Goal: Navigation & Orientation: Find specific page/section

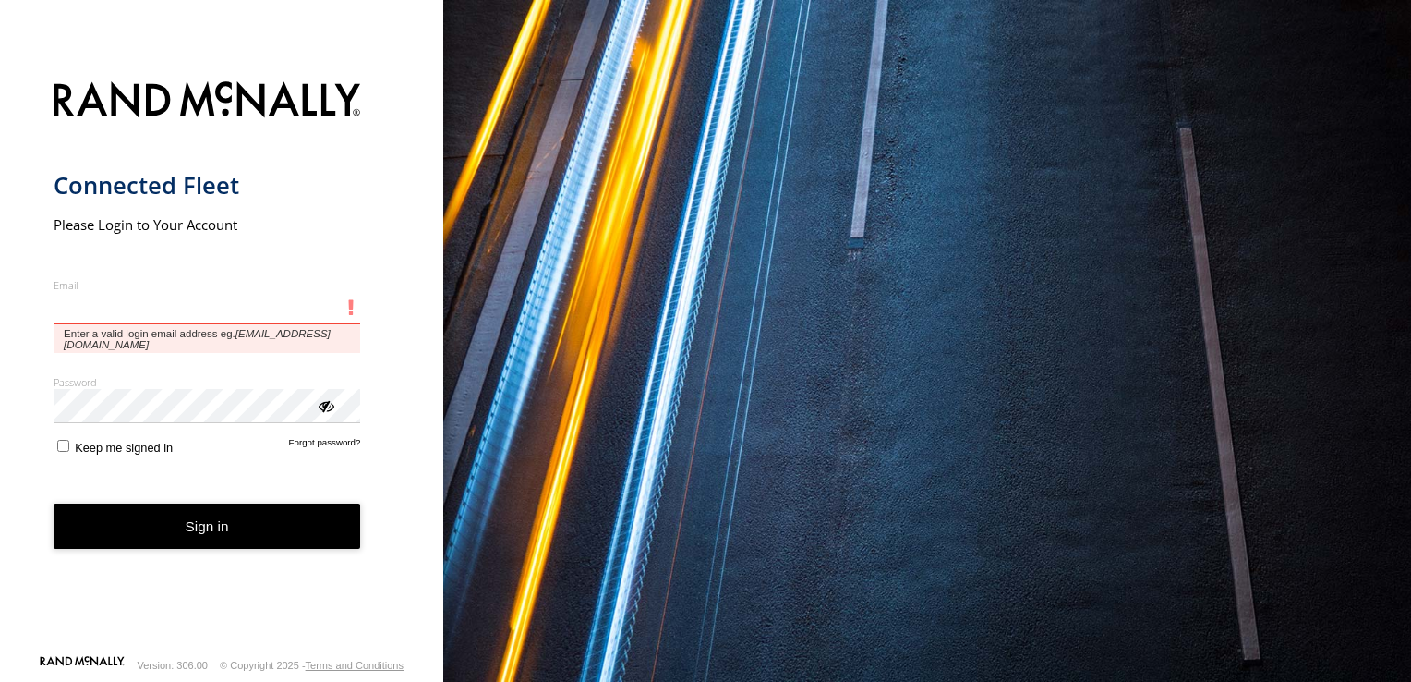
type input "**********"
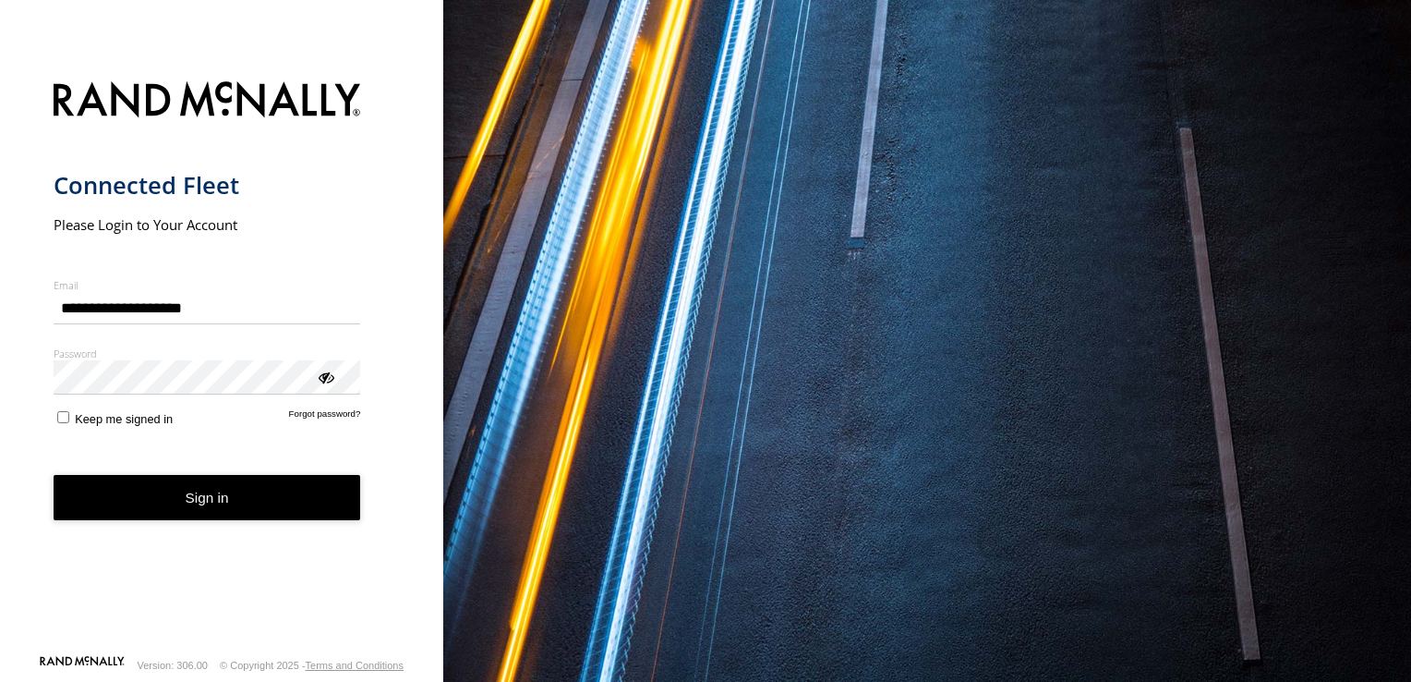
click at [64, 438] on form "**********" at bounding box center [222, 362] width 337 height 584
click at [322, 378] on div "ViewPassword" at bounding box center [325, 376] width 18 height 18
click at [145, 491] on button "Sign in" at bounding box center [208, 497] width 308 height 45
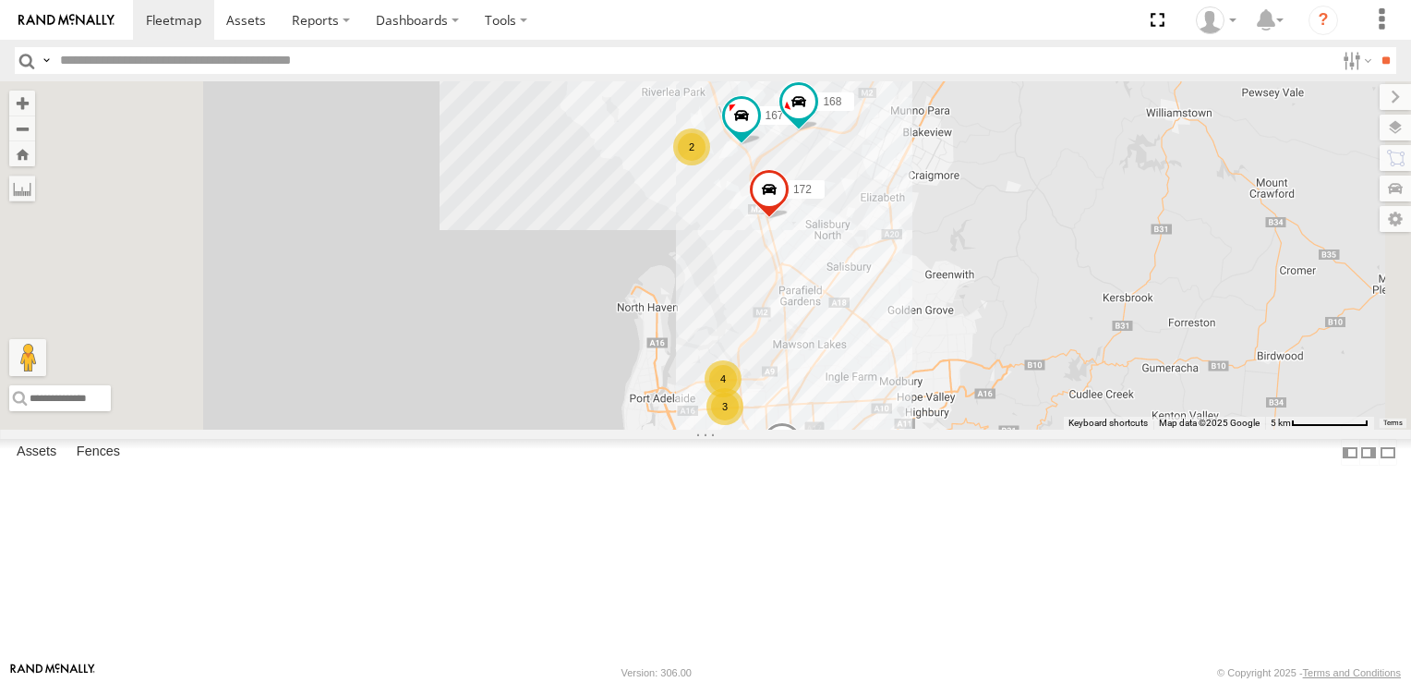
click at [710, 165] on div "2" at bounding box center [691, 146] width 37 height 37
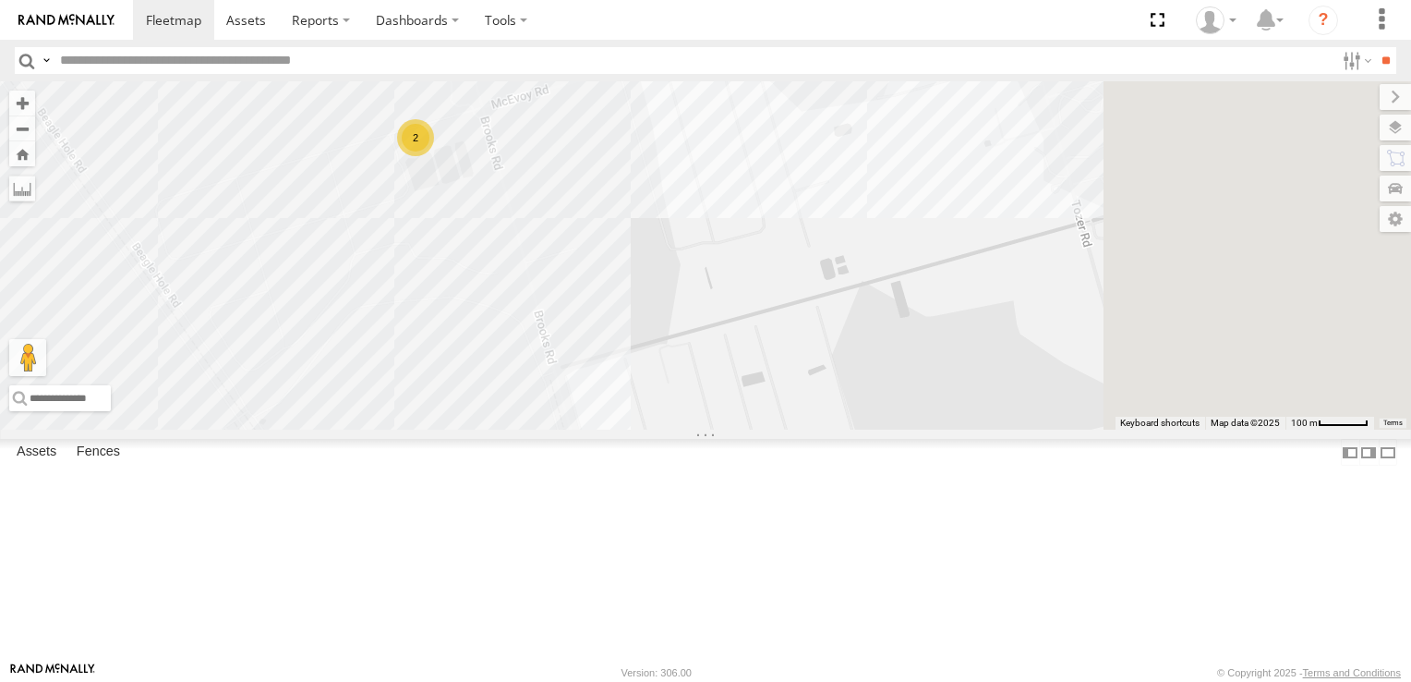
drag, startPoint x: 1119, startPoint y: 490, endPoint x: 717, endPoint y: 353, distance: 425.5
click at [717, 353] on div "391 166 161 172 167 168 176 2" at bounding box center [705, 255] width 1411 height 348
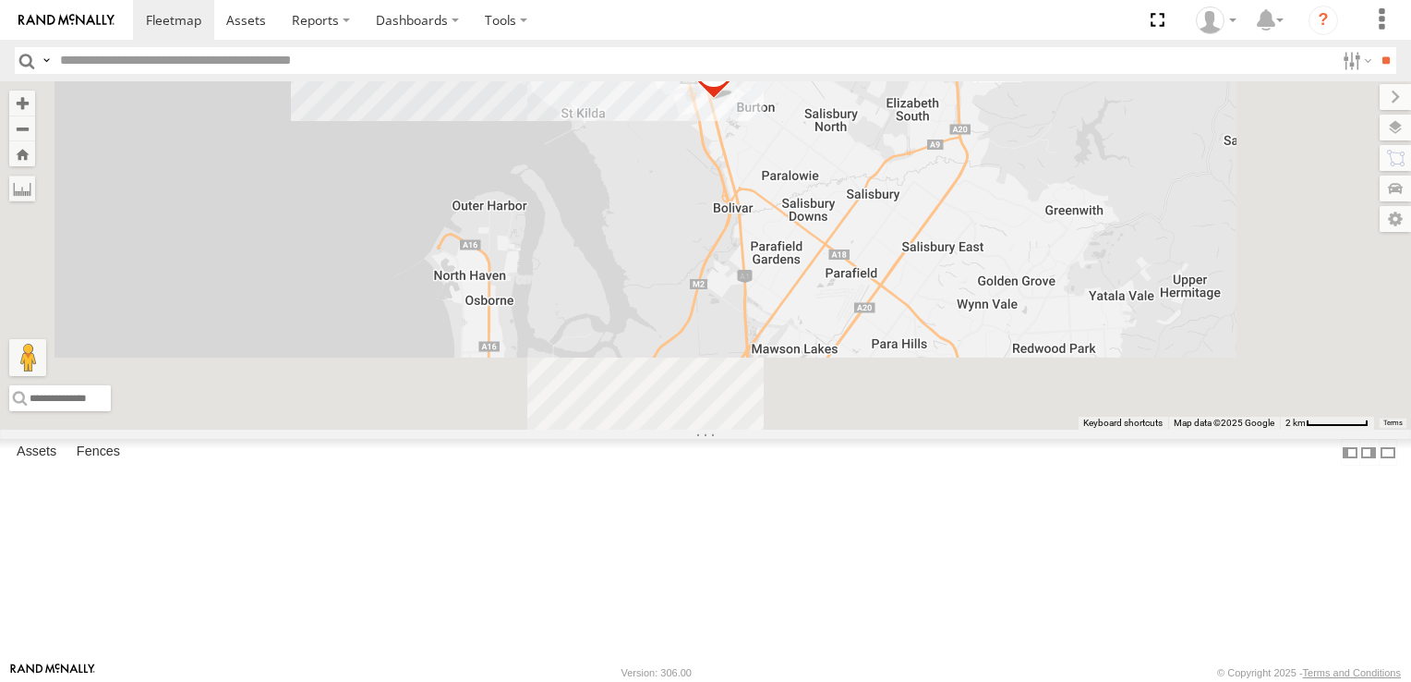
drag, startPoint x: 1064, startPoint y: 488, endPoint x: 1011, endPoint y: 193, distance: 299.3
click at [1011, 193] on div "391 166 161 172 167 168 176 2" at bounding box center [705, 255] width 1411 height 348
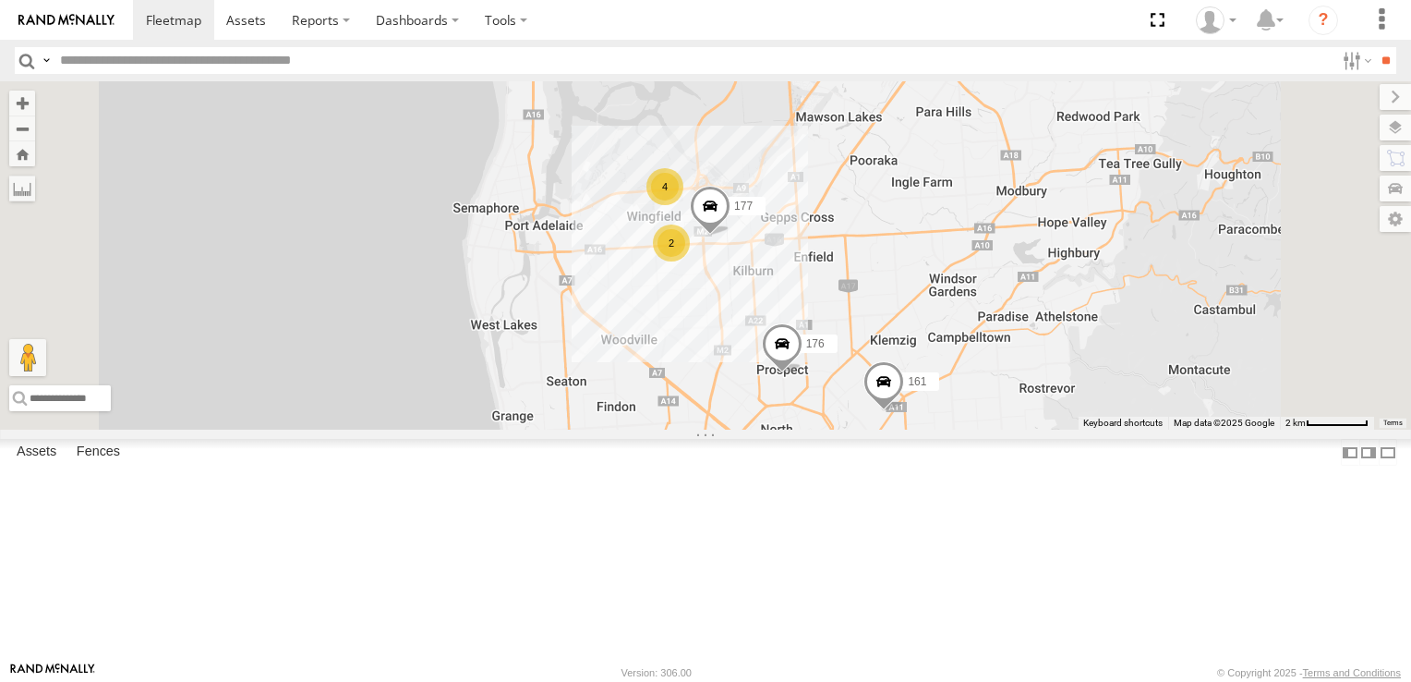
drag, startPoint x: 999, startPoint y: 451, endPoint x: 1042, endPoint y: 256, distance: 199.4
click at [1042, 256] on div "391 166 161 172 167 168 176 2 4 2 177" at bounding box center [705, 255] width 1411 height 348
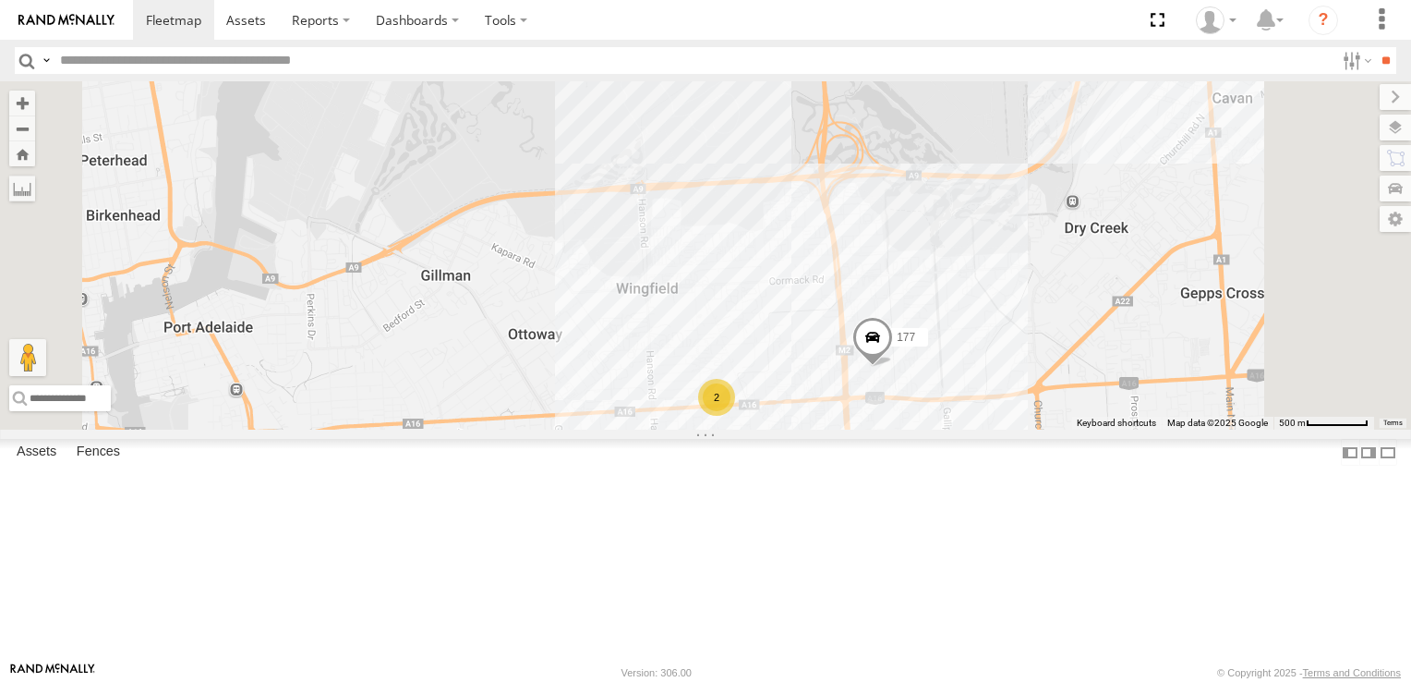
drag, startPoint x: 957, startPoint y: 150, endPoint x: 957, endPoint y: 430, distance: 280.8
click at [957, 429] on div "391 166 161 172 167 168 176 177 2" at bounding box center [705, 255] width 1411 height 348
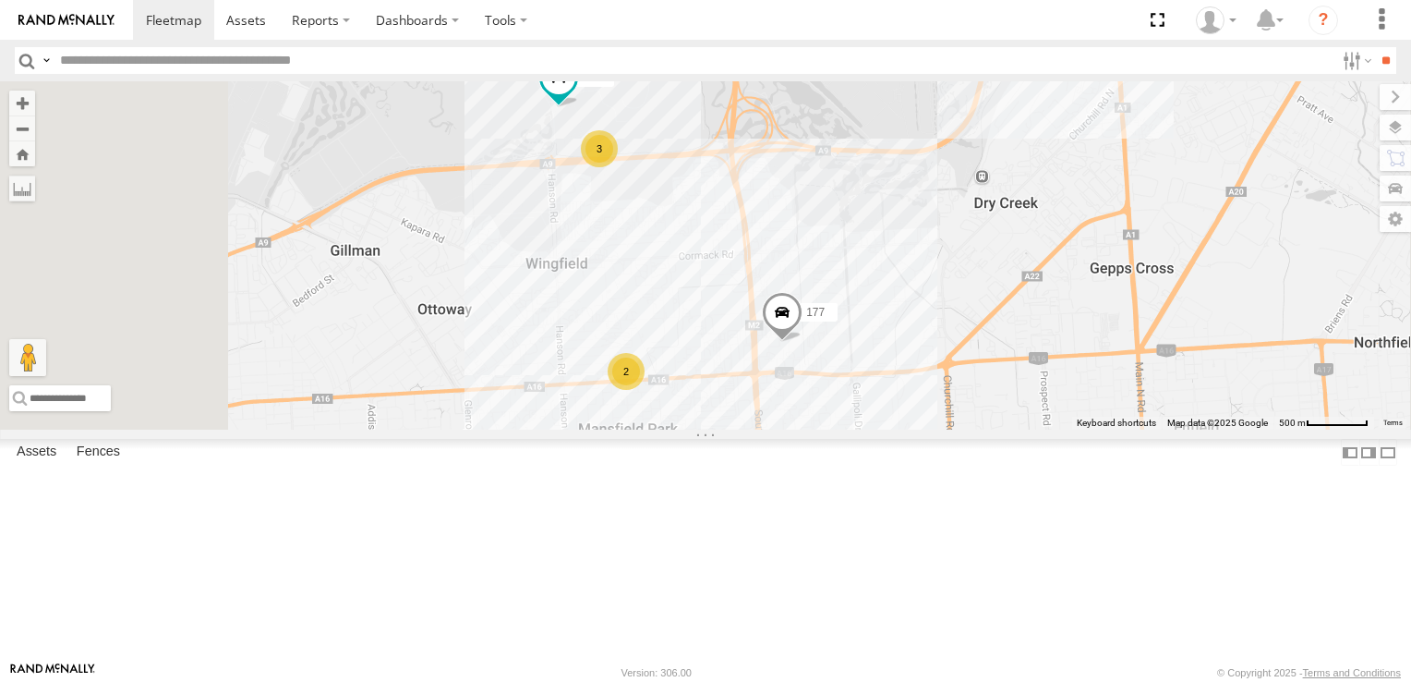
click at [618, 167] on div "3" at bounding box center [599, 148] width 37 height 37
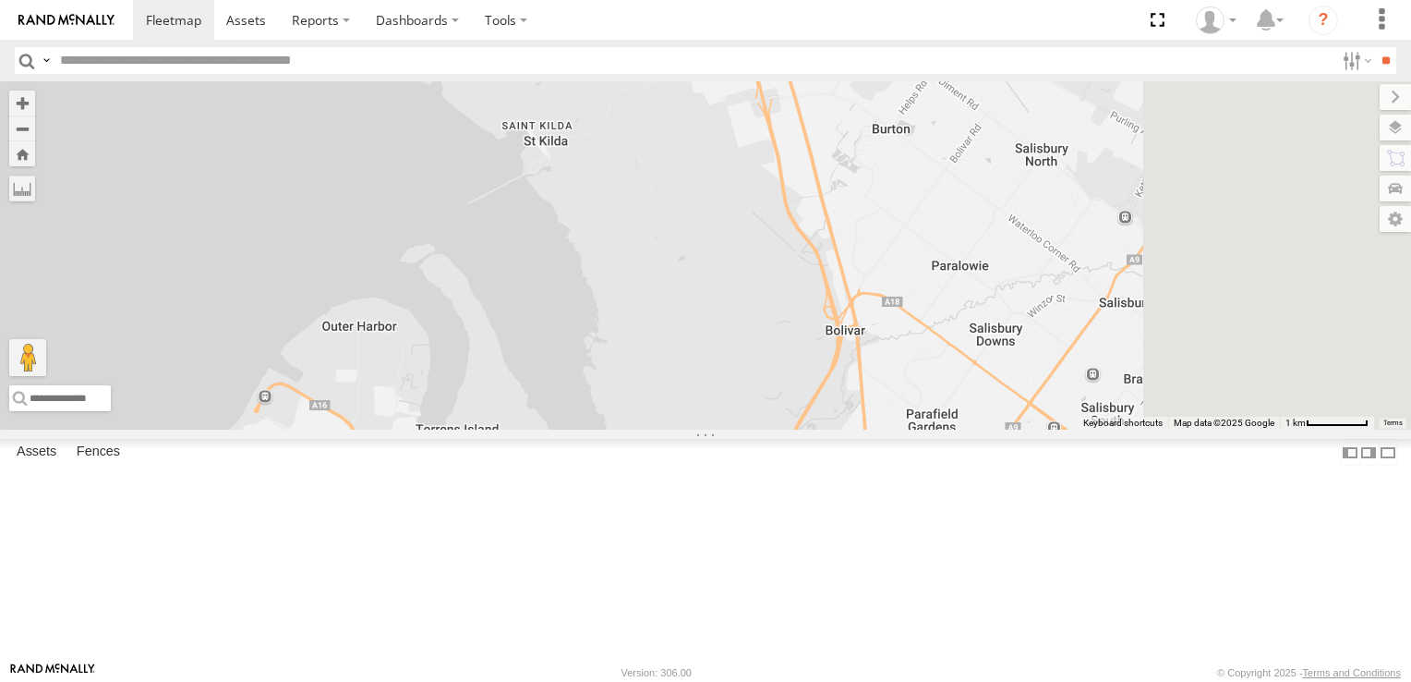
drag, startPoint x: 1116, startPoint y: 220, endPoint x: 951, endPoint y: 660, distance: 470.2
click at [954, 662] on body at bounding box center [705, 341] width 1411 height 682
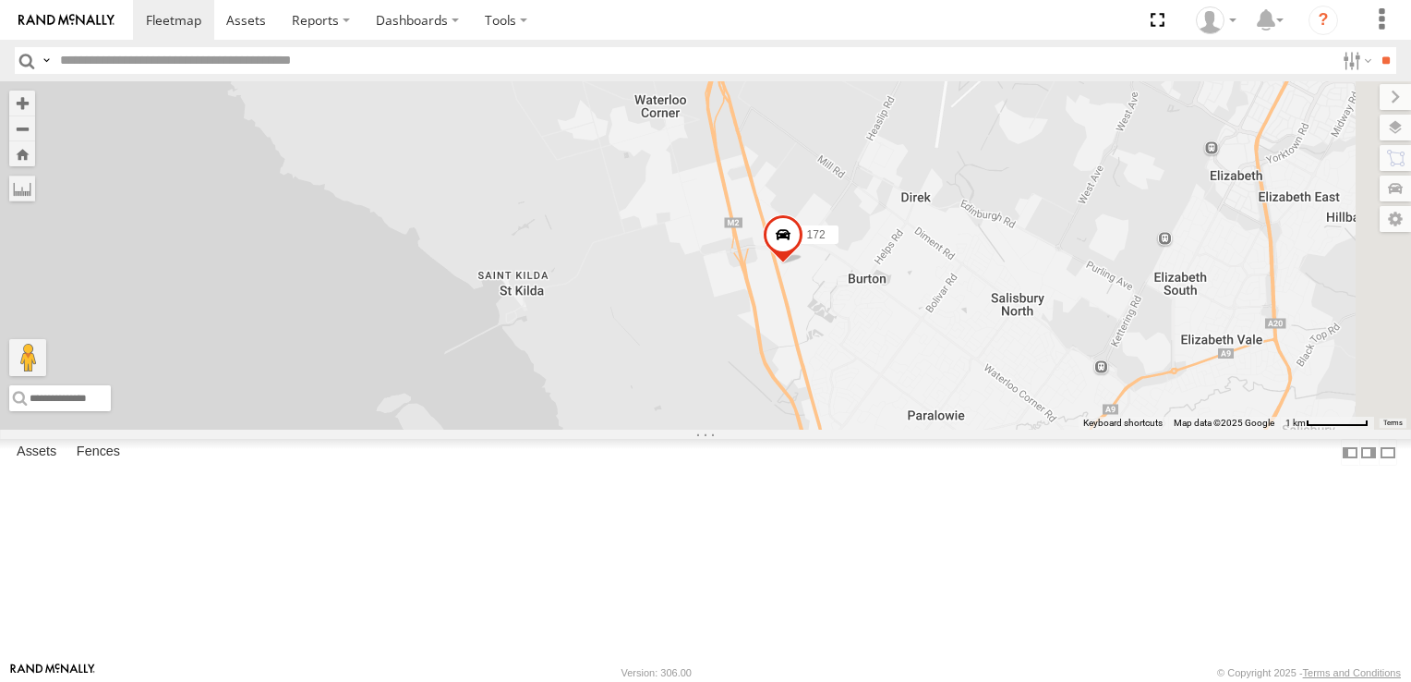
drag, startPoint x: 943, startPoint y: 292, endPoint x: 1012, endPoint y: 605, distance: 320.7
click at [1012, 429] on div "4 3 172" at bounding box center [705, 255] width 1411 height 348
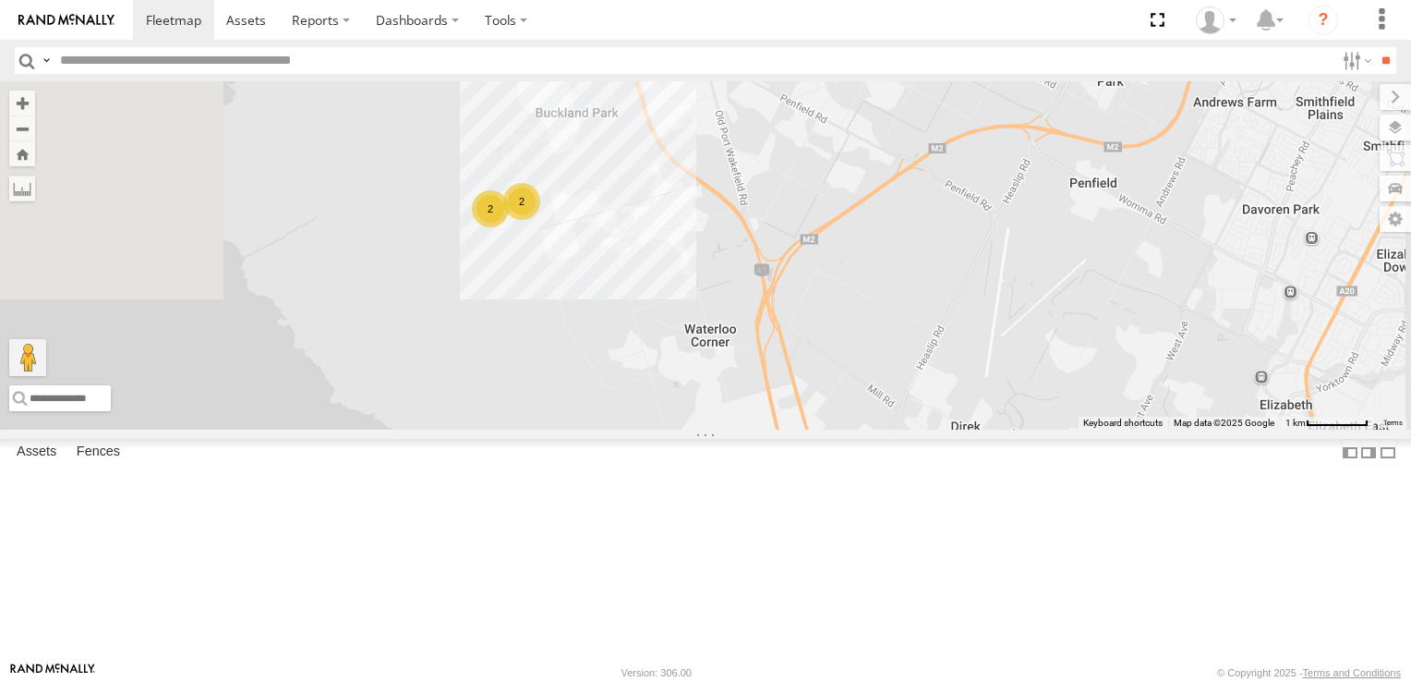
click at [540, 220] on div "2" at bounding box center [521, 201] width 37 height 37
